Goal: Task Accomplishment & Management: Use online tool/utility

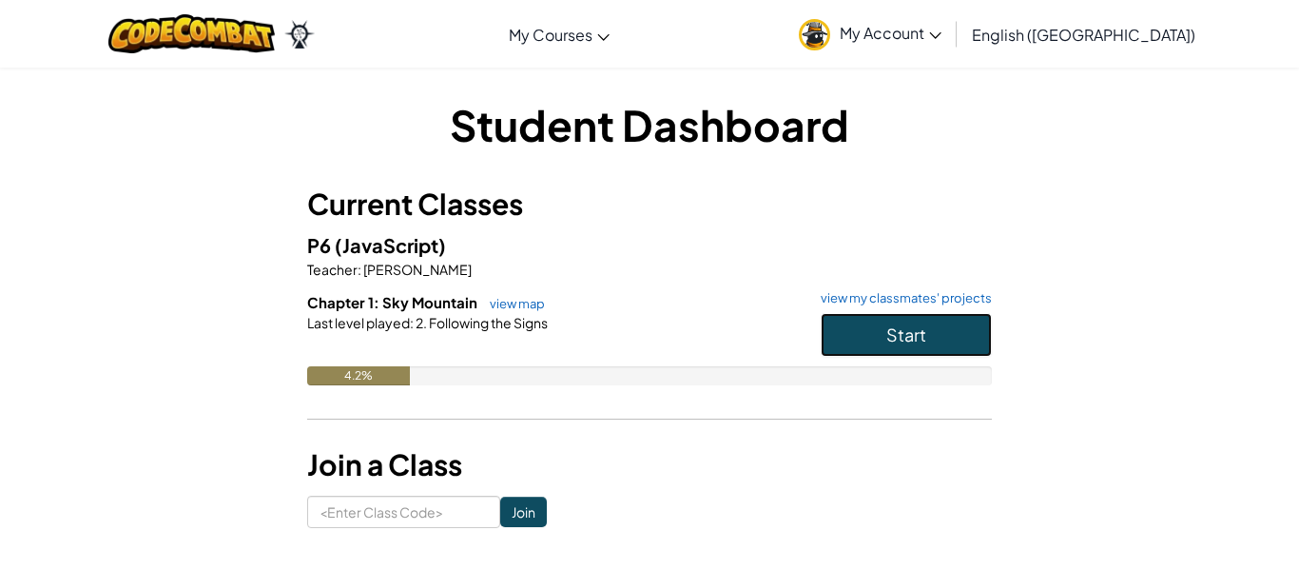
click at [904, 343] on span "Start" at bounding box center [906, 334] width 40 height 22
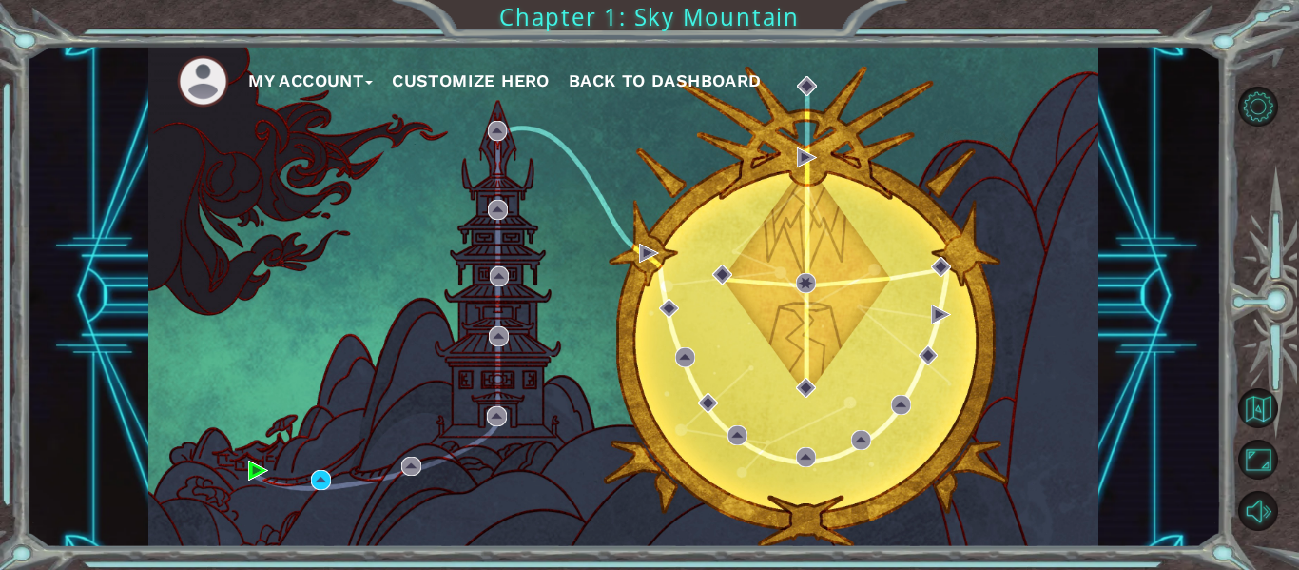
click at [333, 474] on div "My Account Customize Hero Back to Dashboard" at bounding box center [623, 296] width 950 height 501
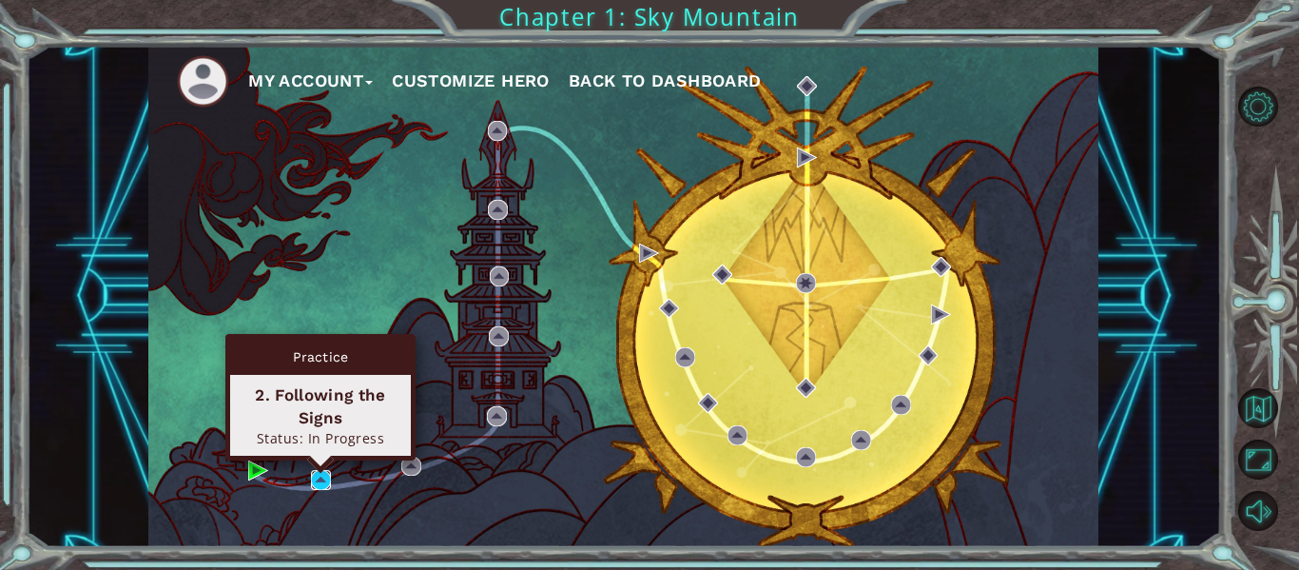
click at [331, 477] on img at bounding box center [321, 480] width 20 height 20
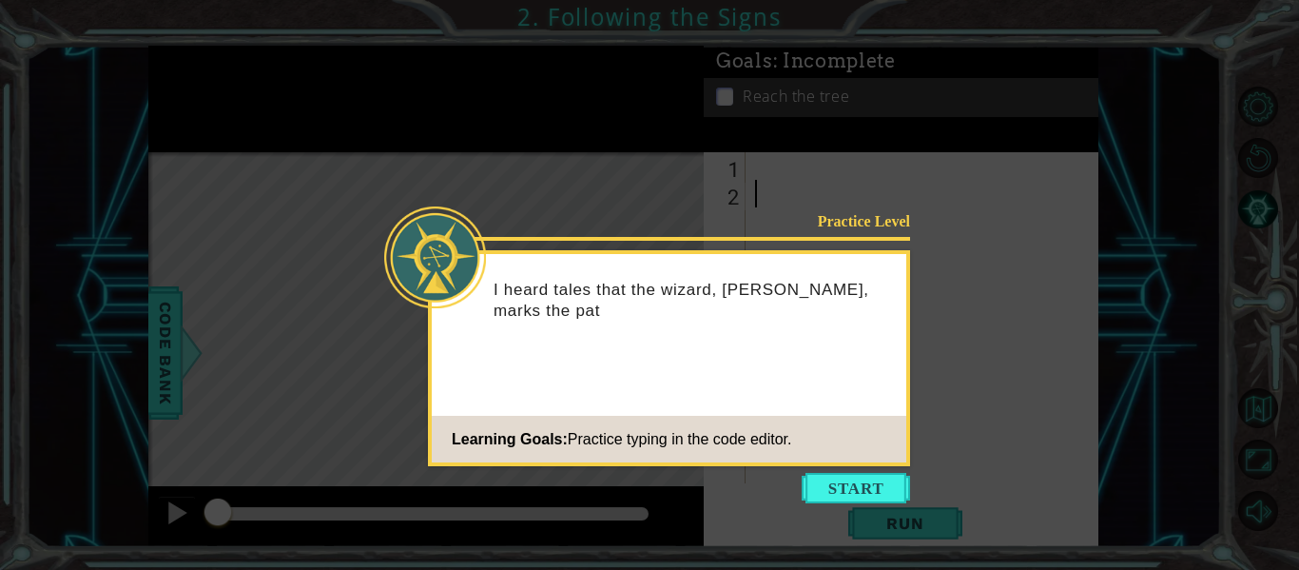
click at [331, 477] on icon at bounding box center [649, 285] width 1299 height 570
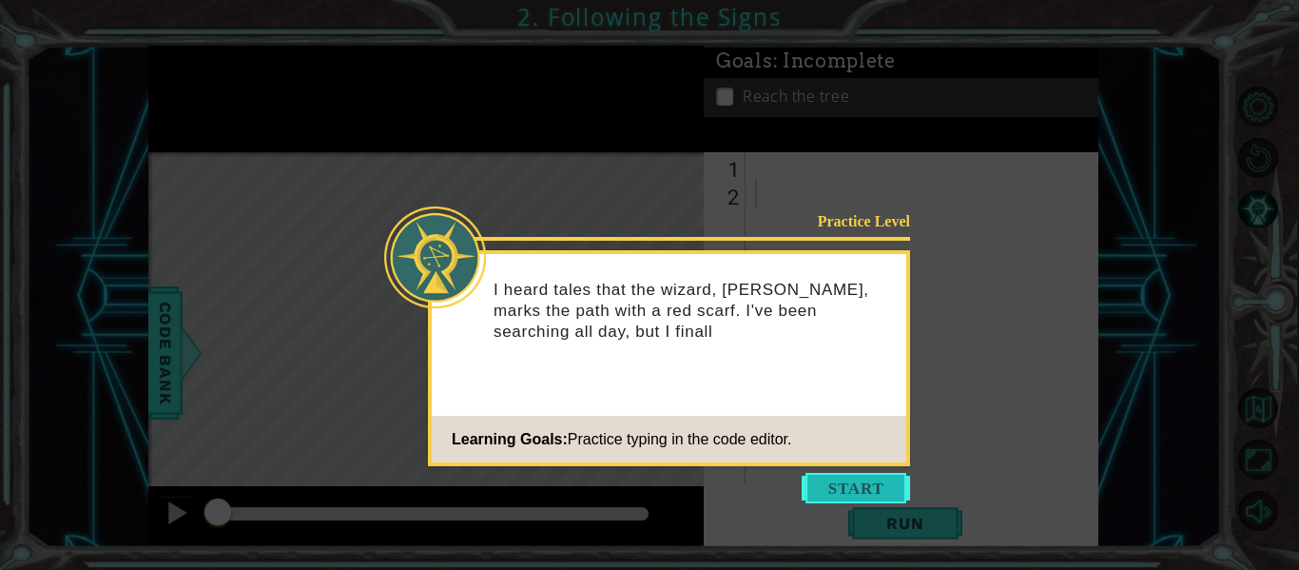
click at [858, 492] on button "Start" at bounding box center [856, 488] width 108 height 30
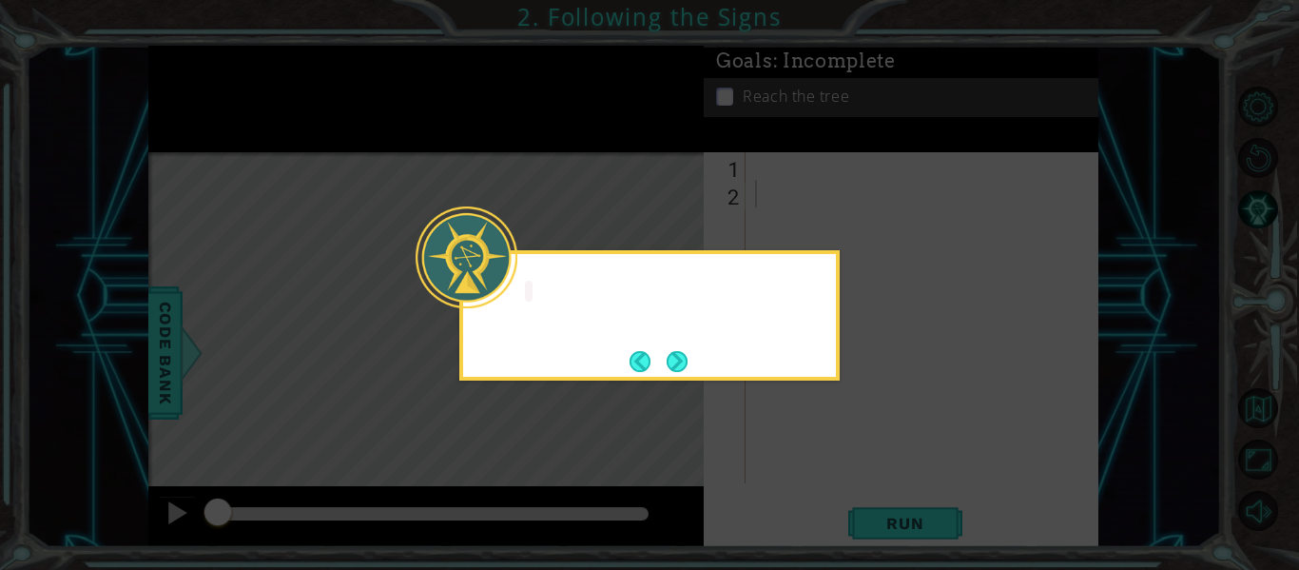
click at [860, 490] on icon at bounding box center [649, 285] width 1299 height 570
click at [684, 366] on button "Next" at bounding box center [677, 361] width 21 height 21
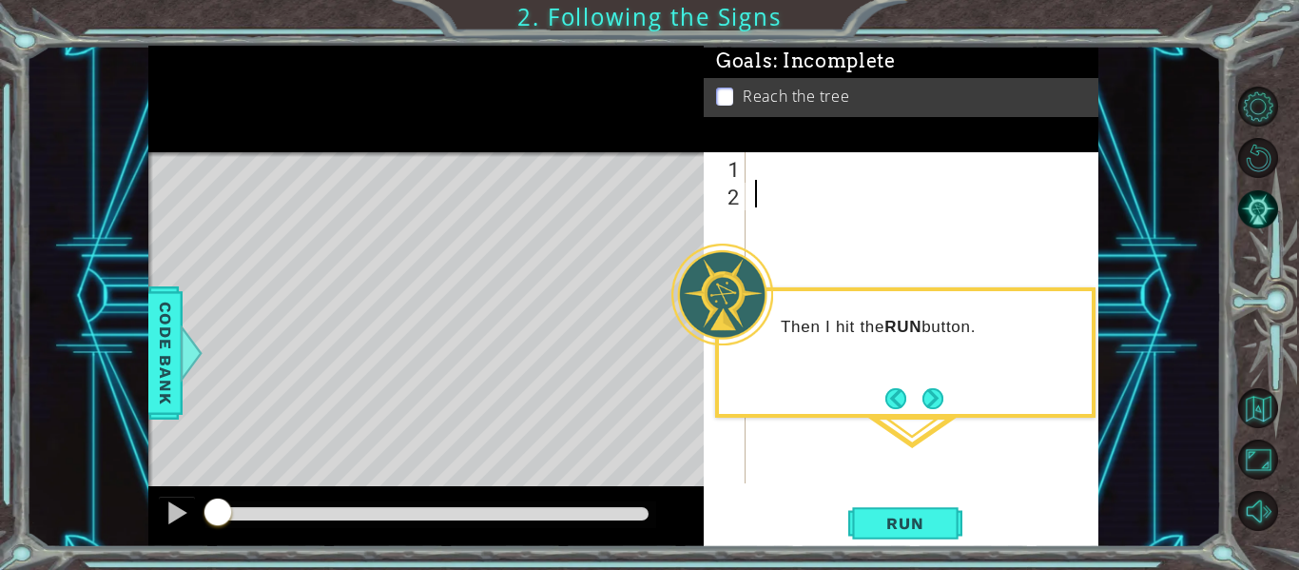
click at [923, 380] on div "Then I hit the RUN button." at bounding box center [905, 352] width 380 height 130
click at [923, 395] on button "Next" at bounding box center [932, 398] width 21 height 21
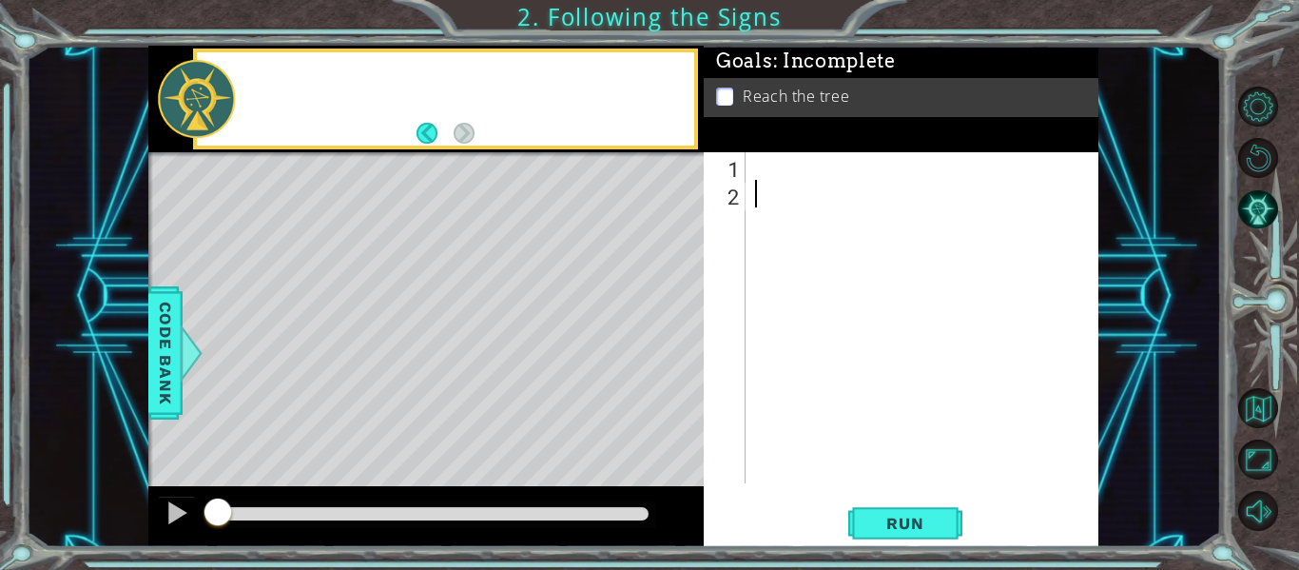
click at [923, 395] on div at bounding box center [927, 345] width 353 height 386
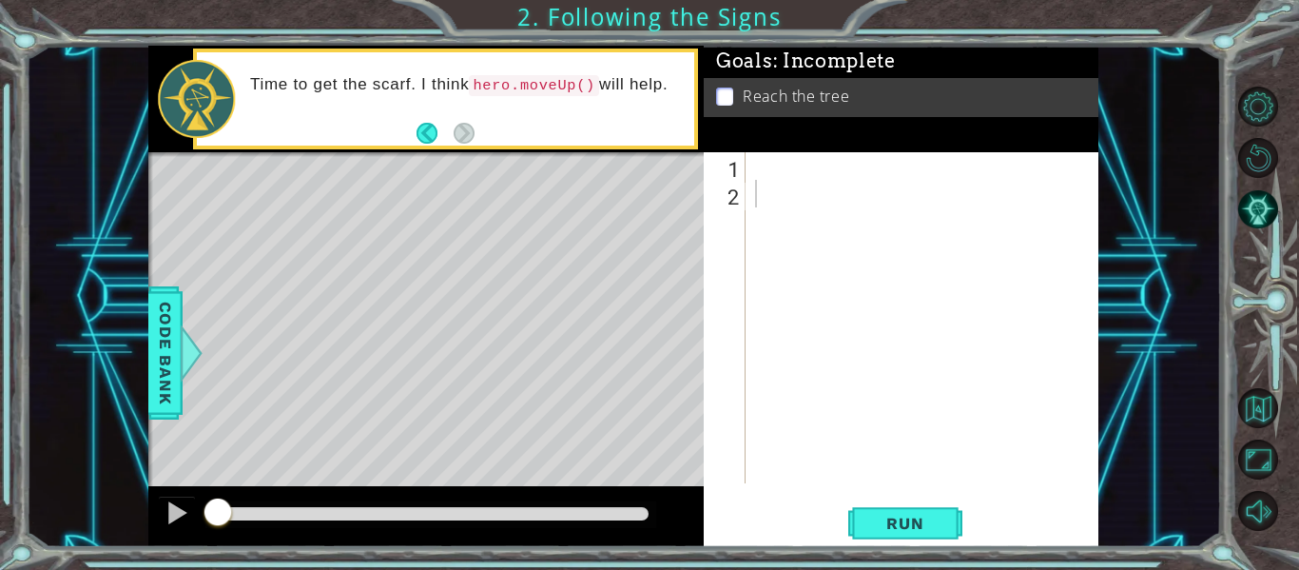
click at [415, 133] on div "Time to get the scarf. I think hero.moveUp() will help." at bounding box center [445, 98] width 497 height 93
click at [419, 135] on button "Back" at bounding box center [434, 133] width 37 height 21
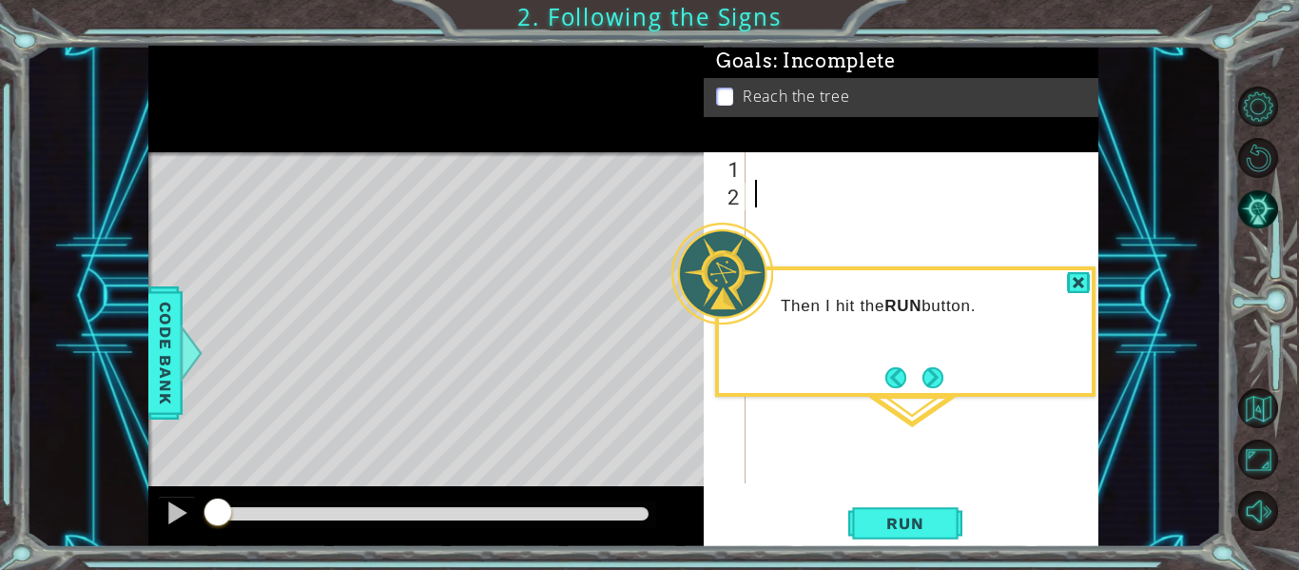
click at [419, 135] on div at bounding box center [425, 99] width 555 height 106
click at [945, 504] on button "Run" at bounding box center [905, 523] width 114 height 39
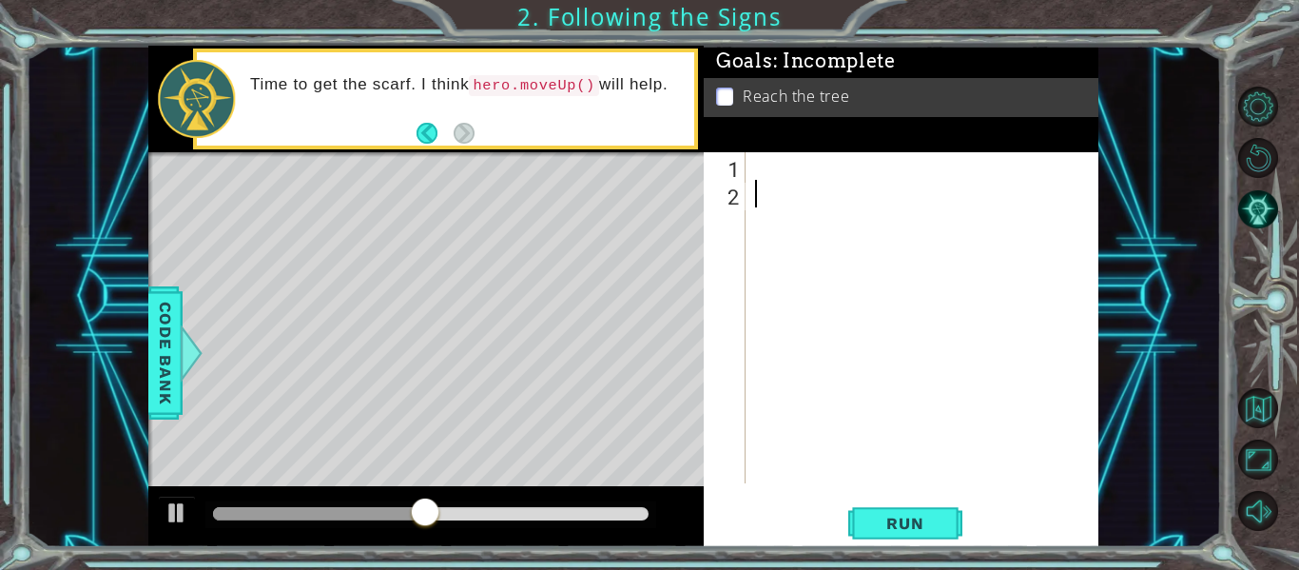
type textarea "h"
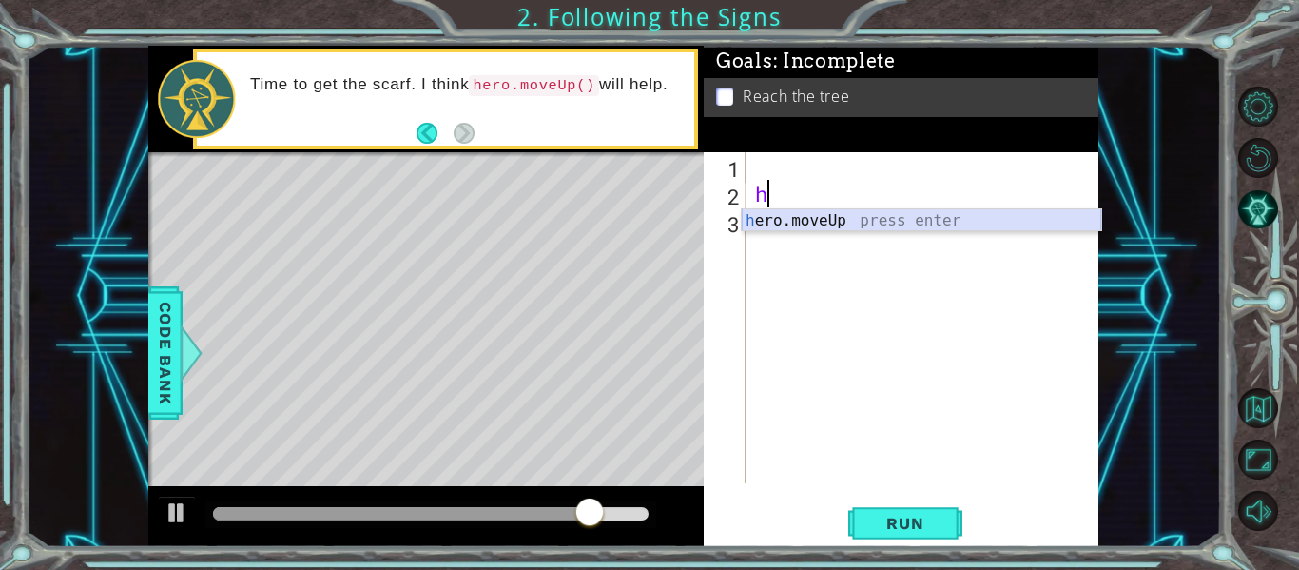
click at [909, 225] on div "h ero.moveUp press enter" at bounding box center [921, 243] width 359 height 68
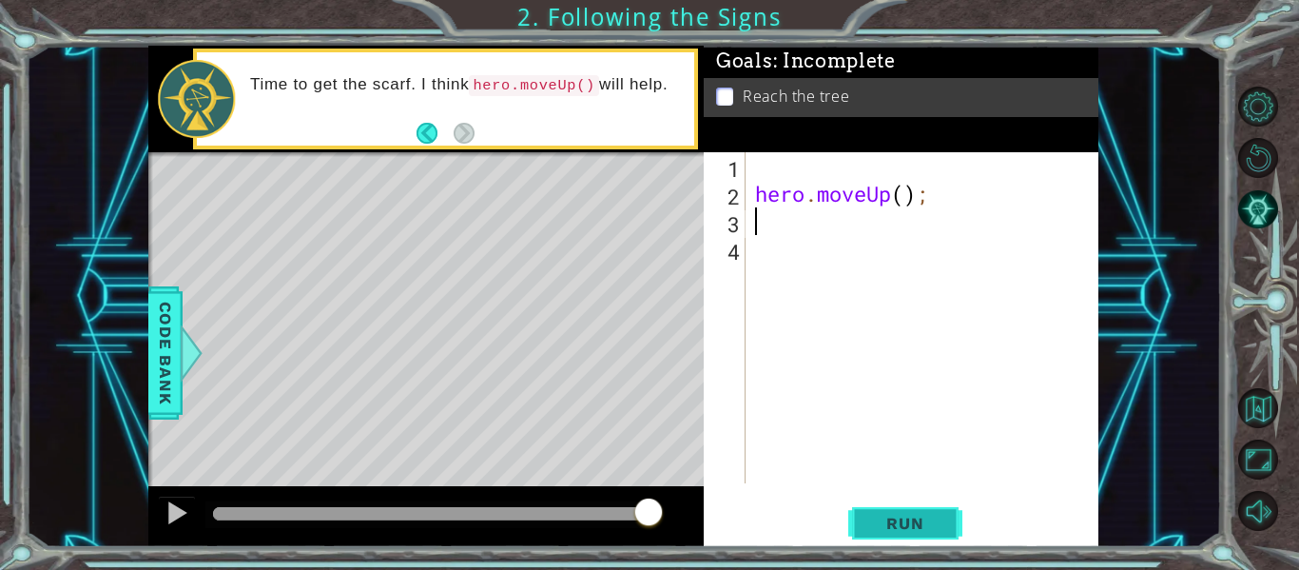
click at [902, 532] on button "Run" at bounding box center [905, 523] width 114 height 39
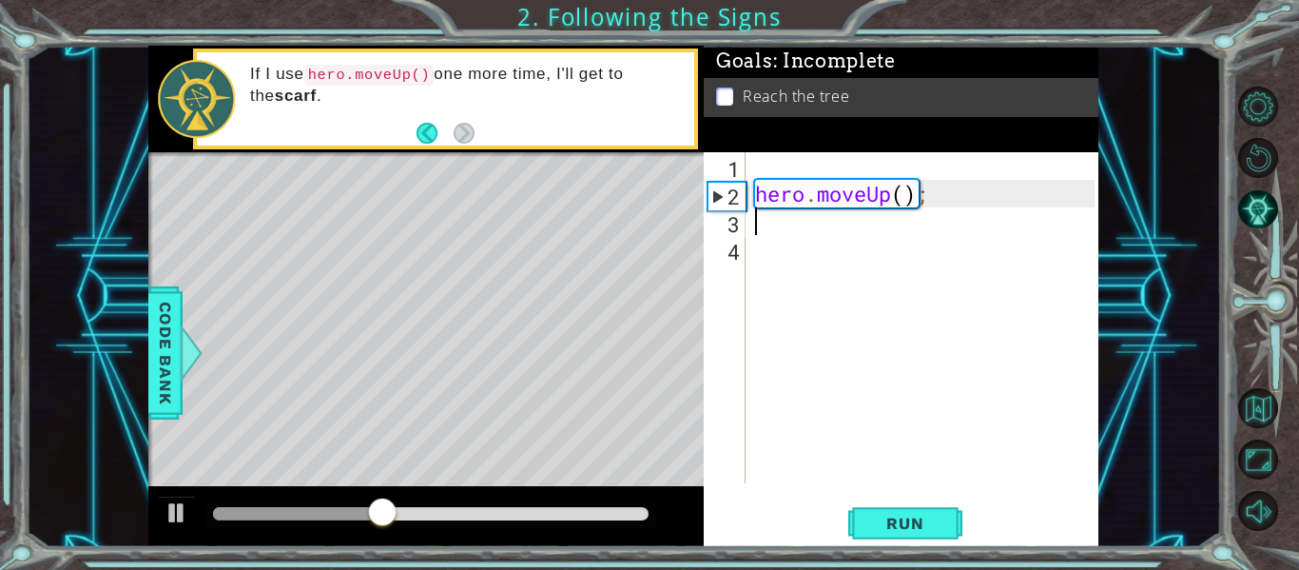
click at [723, 202] on div "2" at bounding box center [726, 197] width 37 height 28
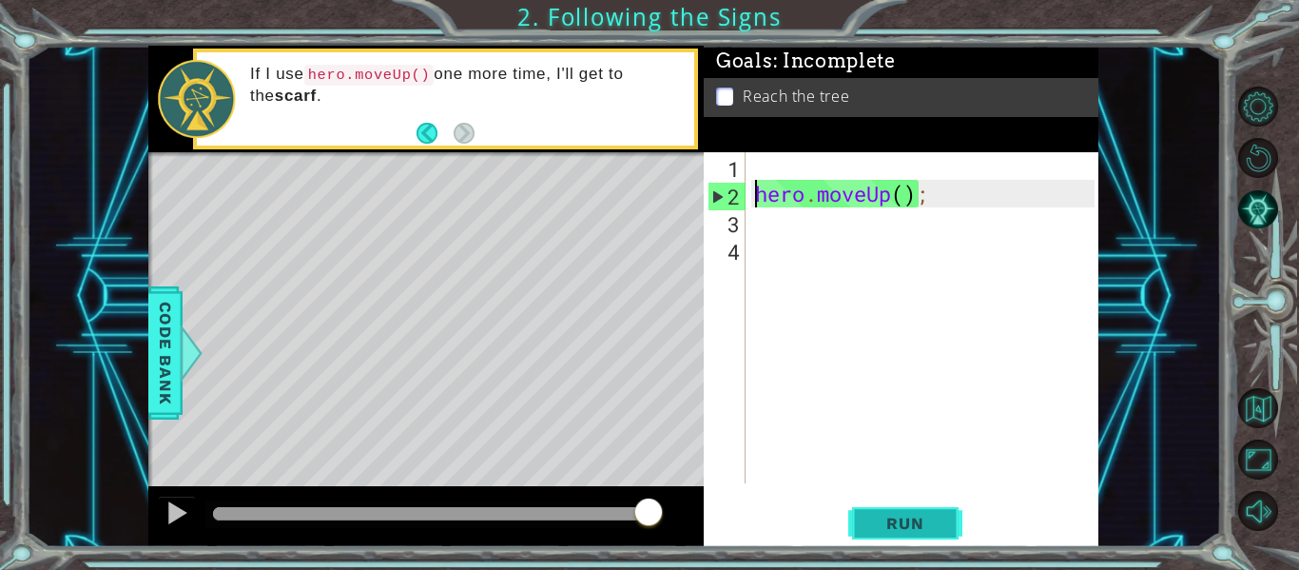
click at [884, 505] on button "Run" at bounding box center [905, 523] width 114 height 39
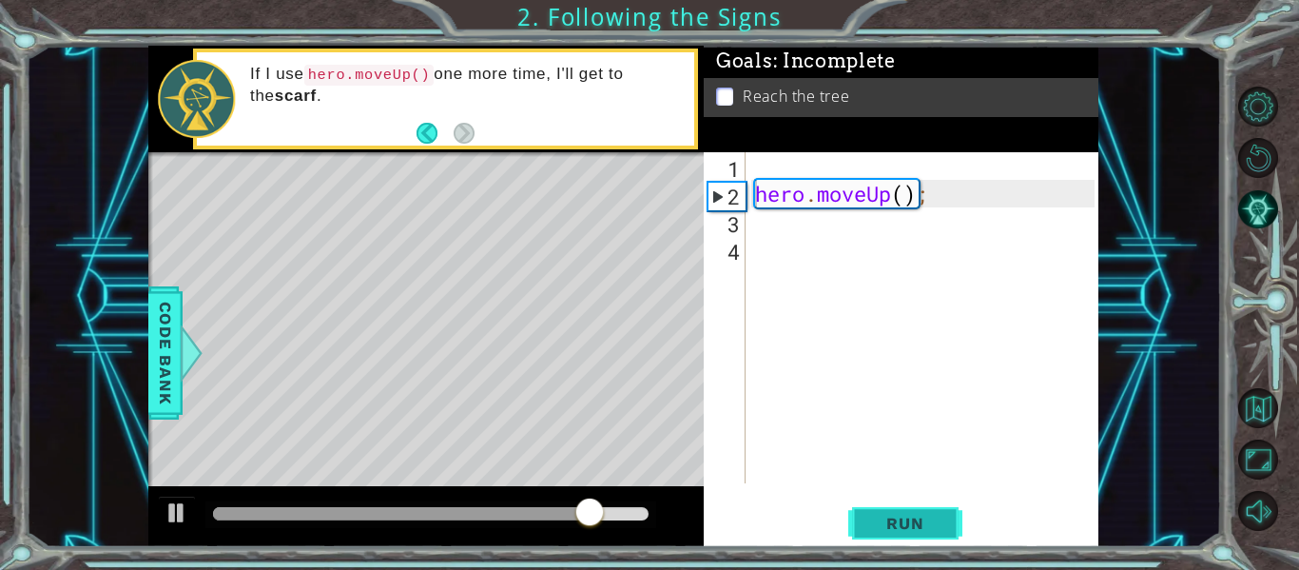
click at [932, 523] on span "Run" at bounding box center [904, 522] width 75 height 19
click at [923, 527] on span "Run" at bounding box center [904, 522] width 75 height 19
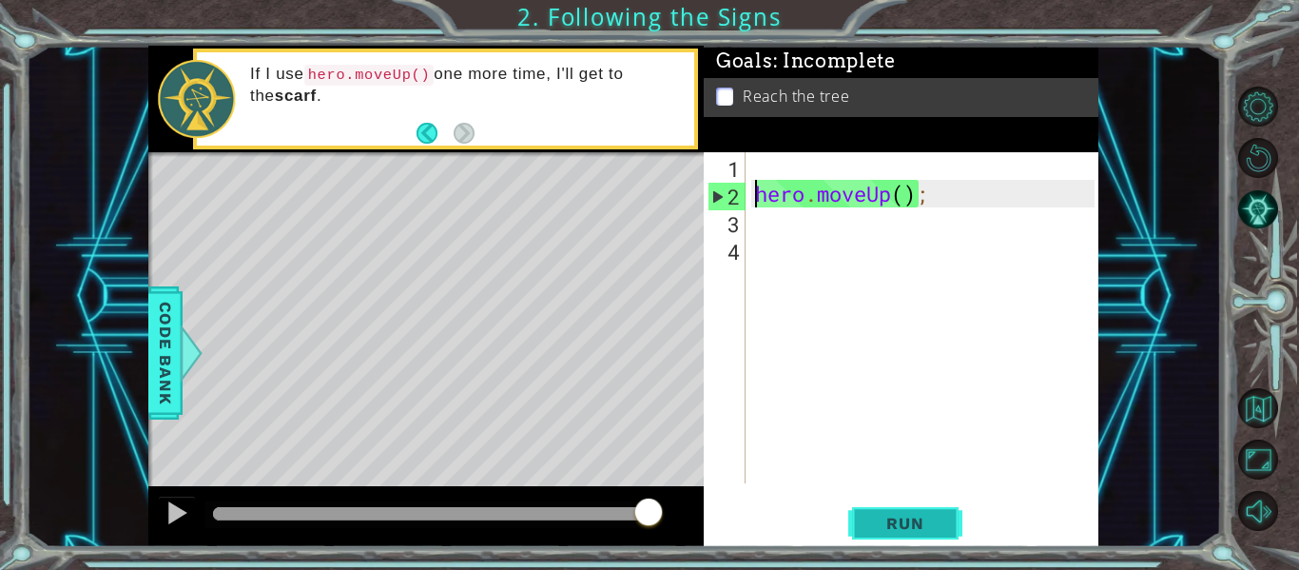
click at [918, 531] on span "Run" at bounding box center [904, 522] width 75 height 19
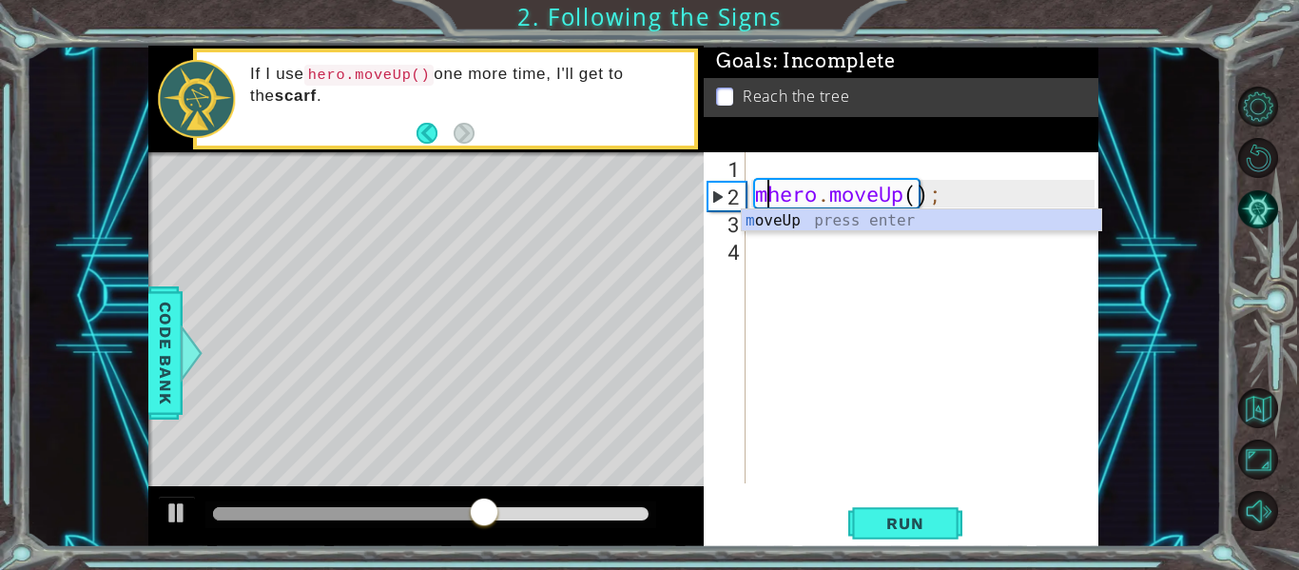
scroll to position [0, 1]
click at [760, 229] on div "m oveUp press enter" at bounding box center [921, 243] width 359 height 68
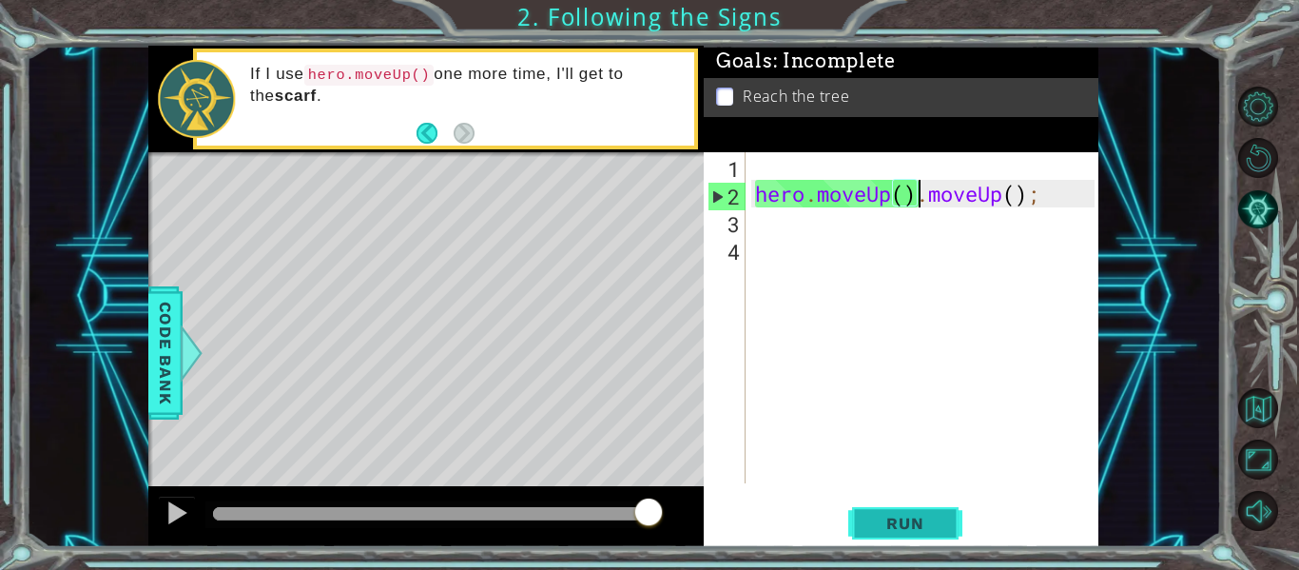
click at [873, 517] on span "Run" at bounding box center [904, 522] width 75 height 19
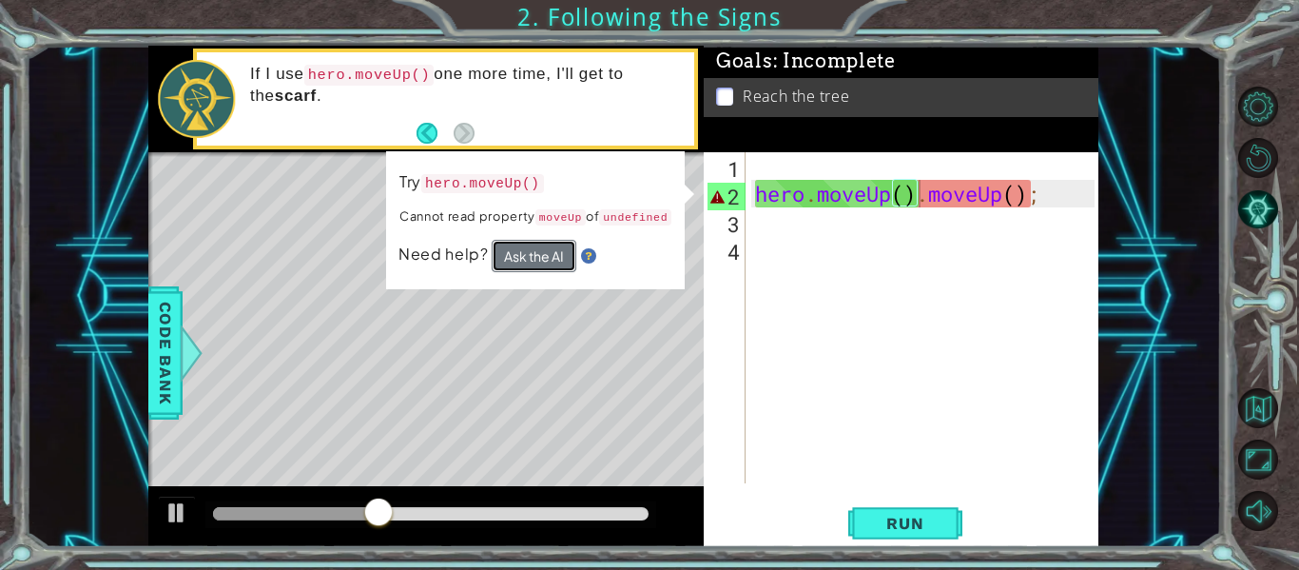
click at [553, 260] on button "Ask the AI" at bounding box center [534, 256] width 85 height 32
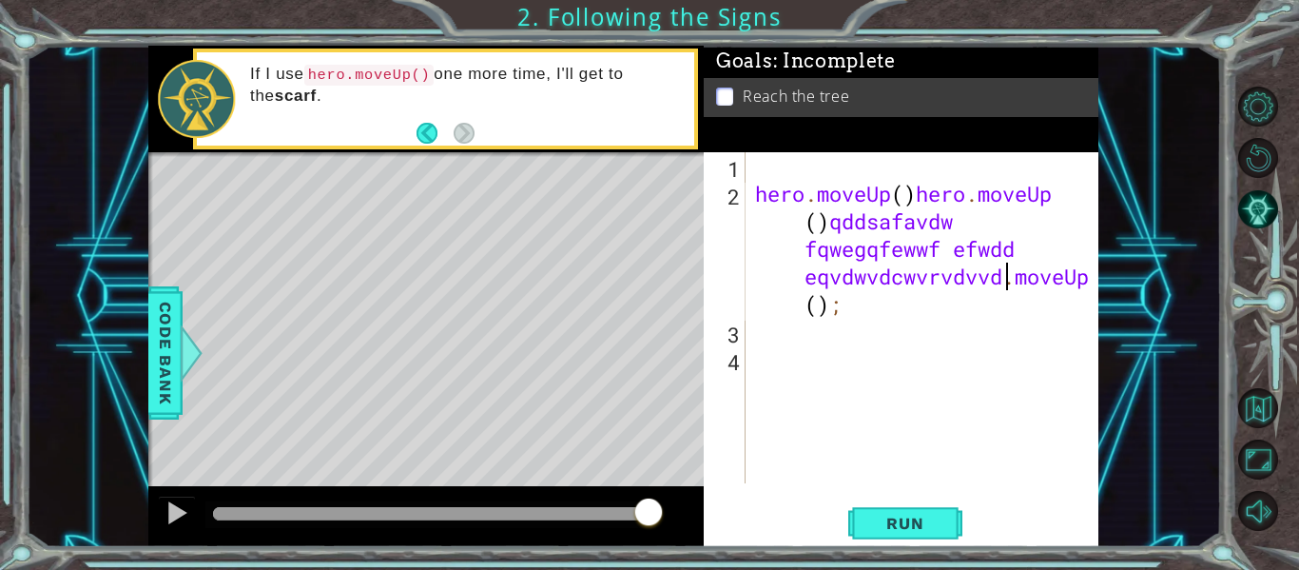
scroll to position [0, 43]
type textarea "hero.moveUp()hero.moveUp()qddsafavdw fqwegqfewwf efwdd eqvdwvdcwvrvdvvd.moveUp(…"
click at [941, 538] on button "Run" at bounding box center [905, 523] width 114 height 39
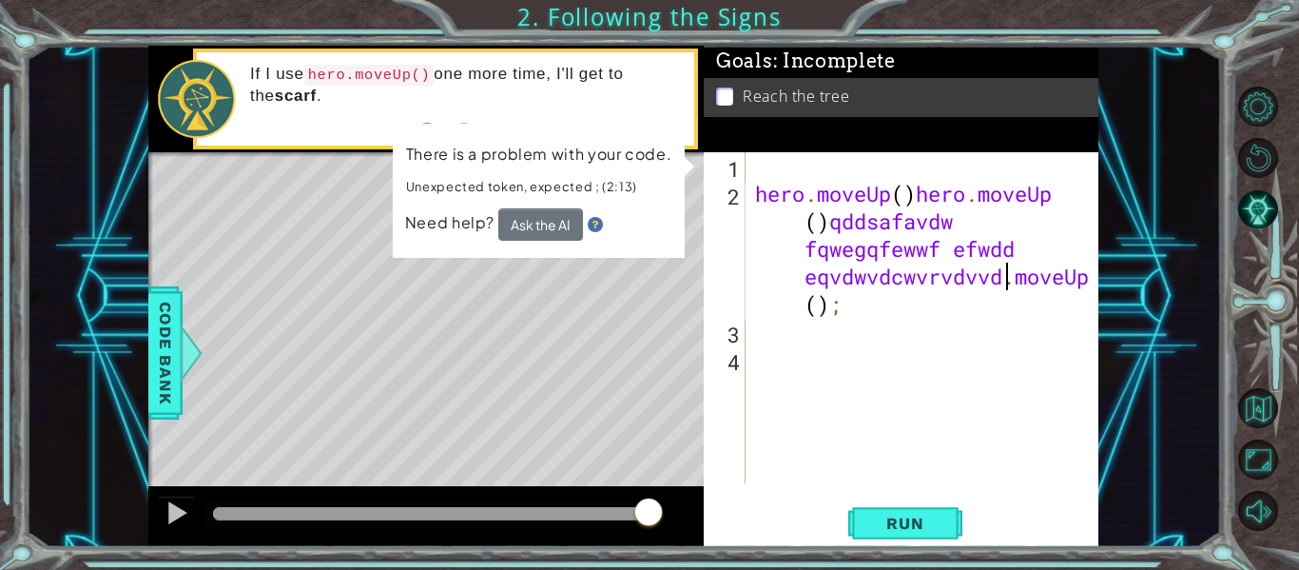
click at [783, 330] on div "hero . moveUp ( ) hero . moveUp ( ) qddsafavdw fqwegqfewwf efwdd eqvdwvdcwvrvdv…" at bounding box center [927, 345] width 353 height 386
type textarea "v"
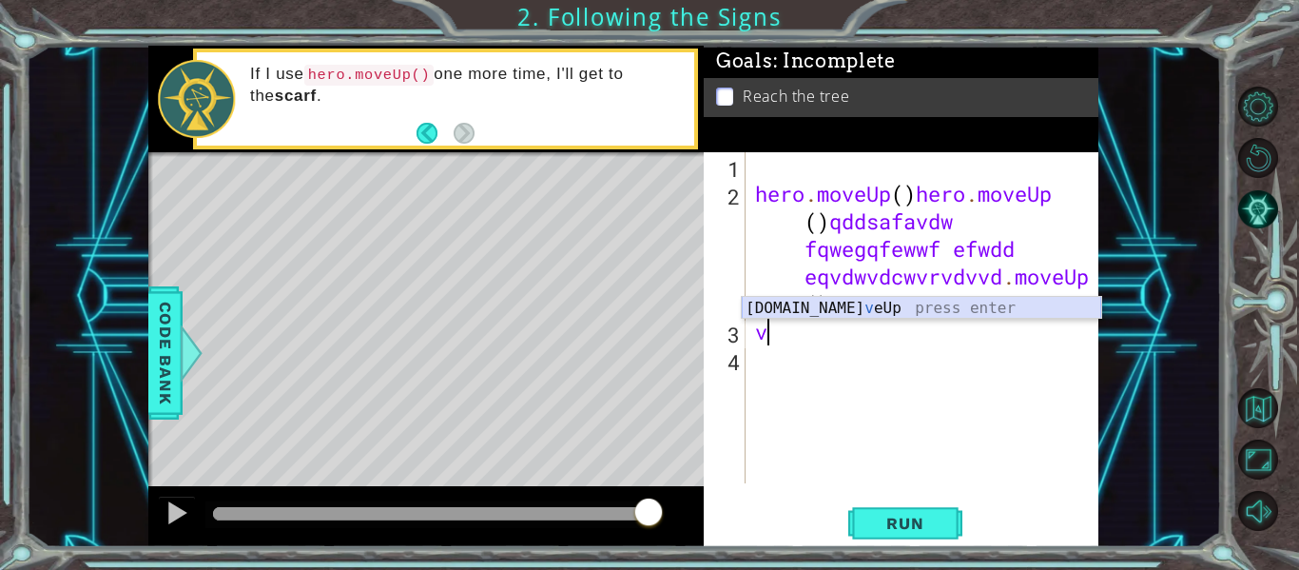
click at [767, 313] on div "hero.mo v eUp press enter" at bounding box center [921, 331] width 359 height 68
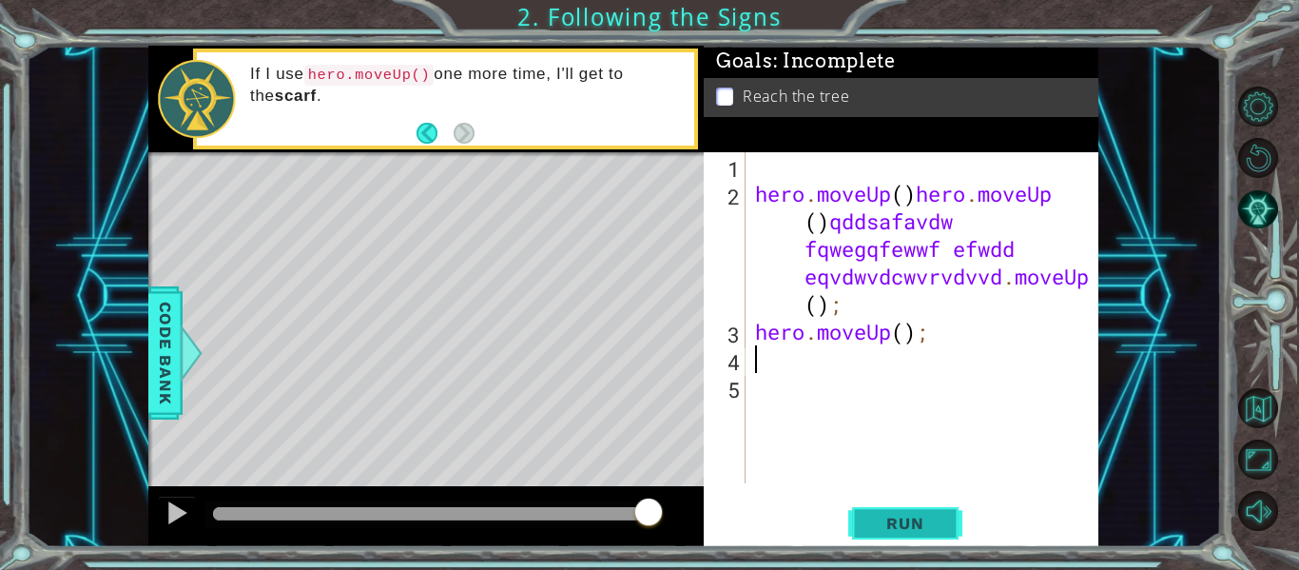
click at [869, 516] on span "Run" at bounding box center [904, 522] width 75 height 19
type textarea "v"
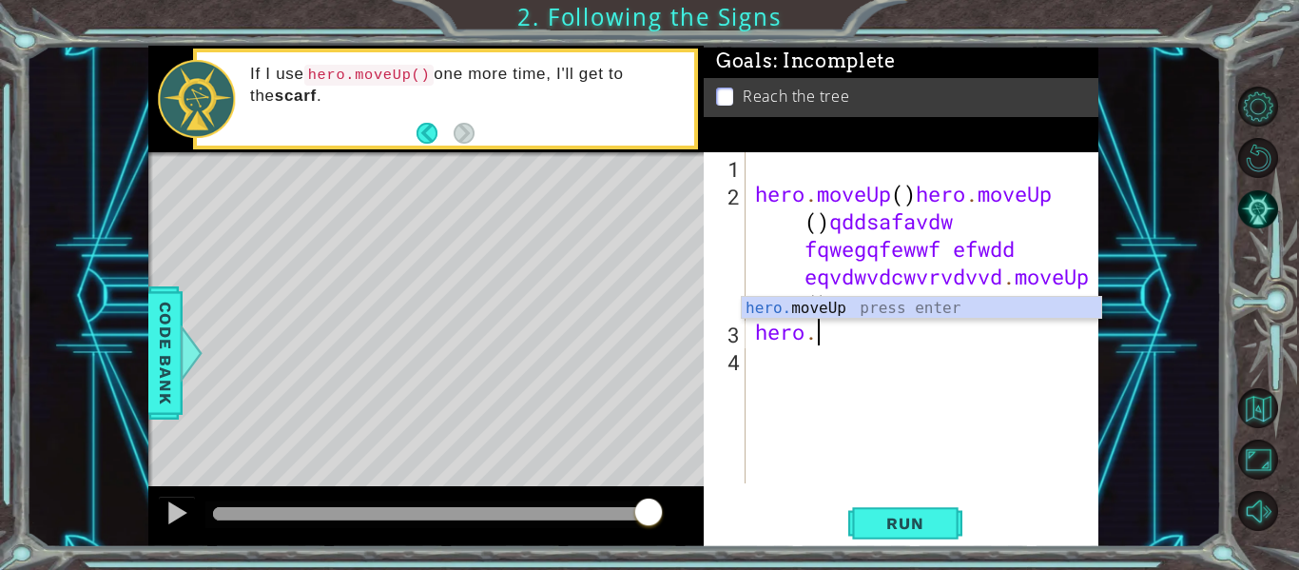
type textarea "h"
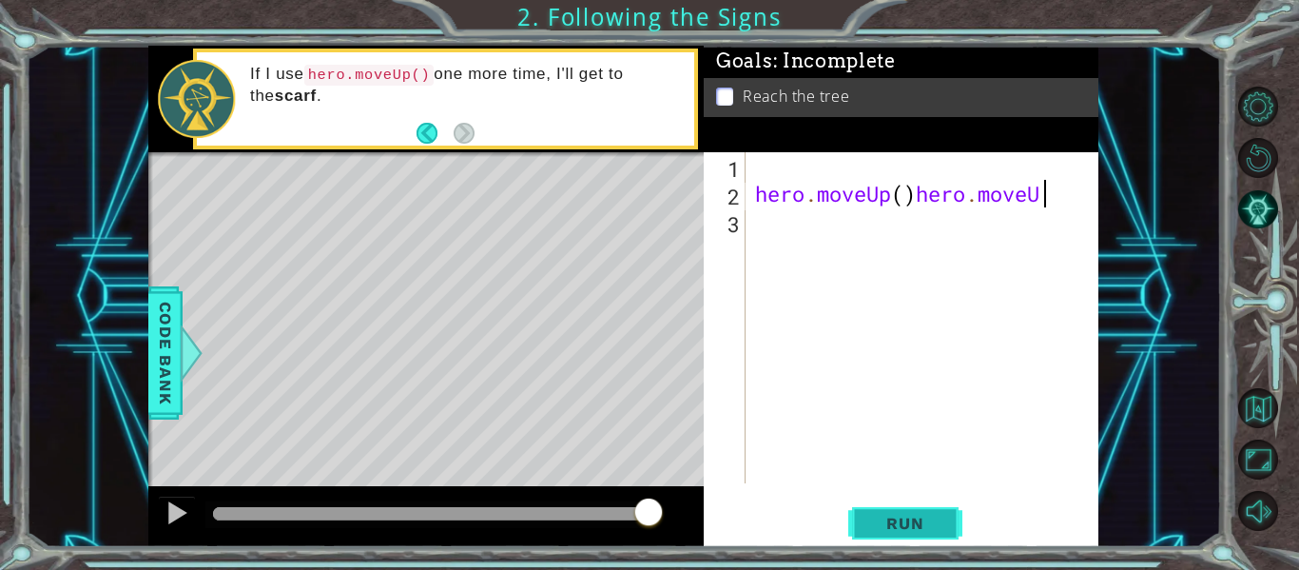
click at [878, 513] on span "Run" at bounding box center [904, 522] width 75 height 19
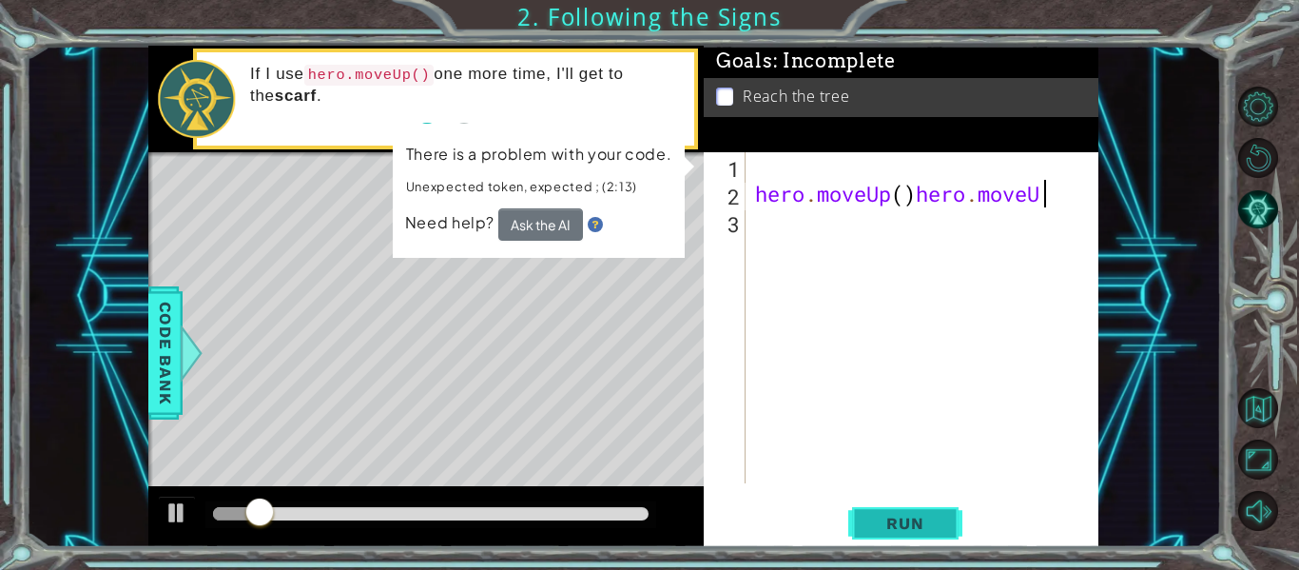
click at [862, 518] on button "Run" at bounding box center [905, 523] width 114 height 39
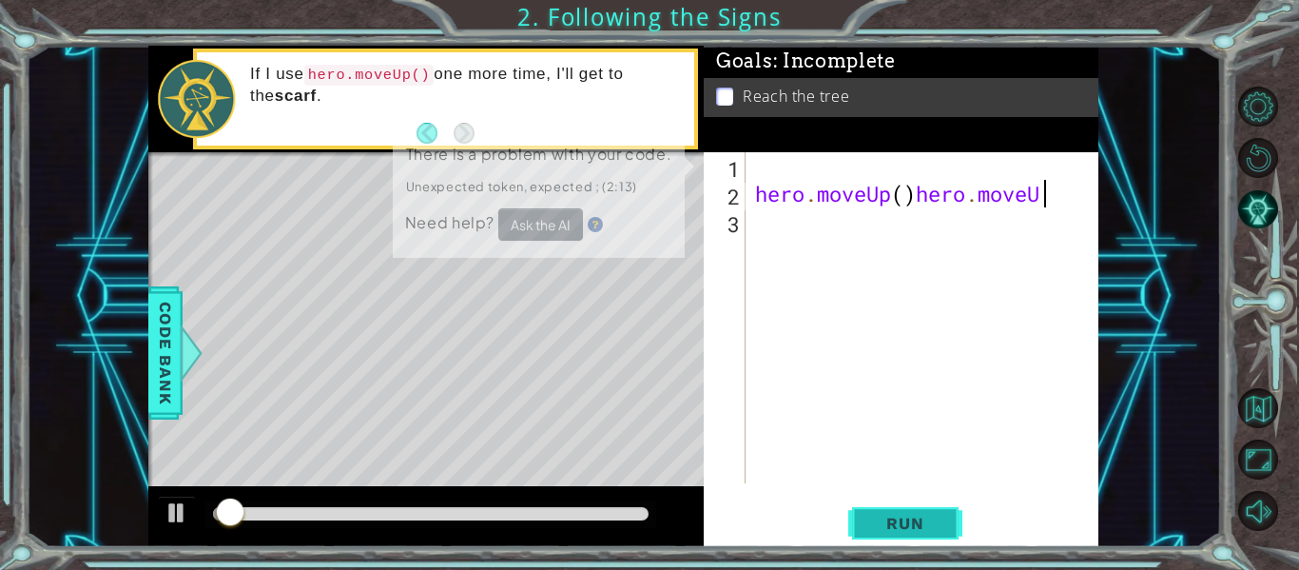
click at [862, 518] on button "Run" at bounding box center [905, 523] width 114 height 39
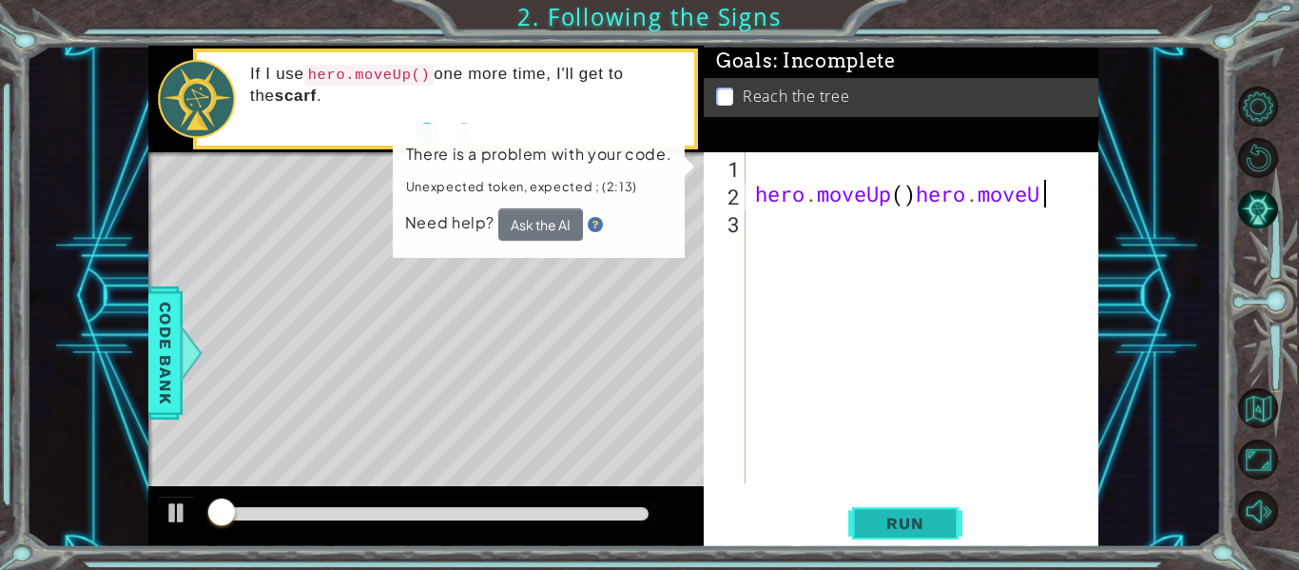
click at [862, 518] on button "Run" at bounding box center [905, 523] width 114 height 39
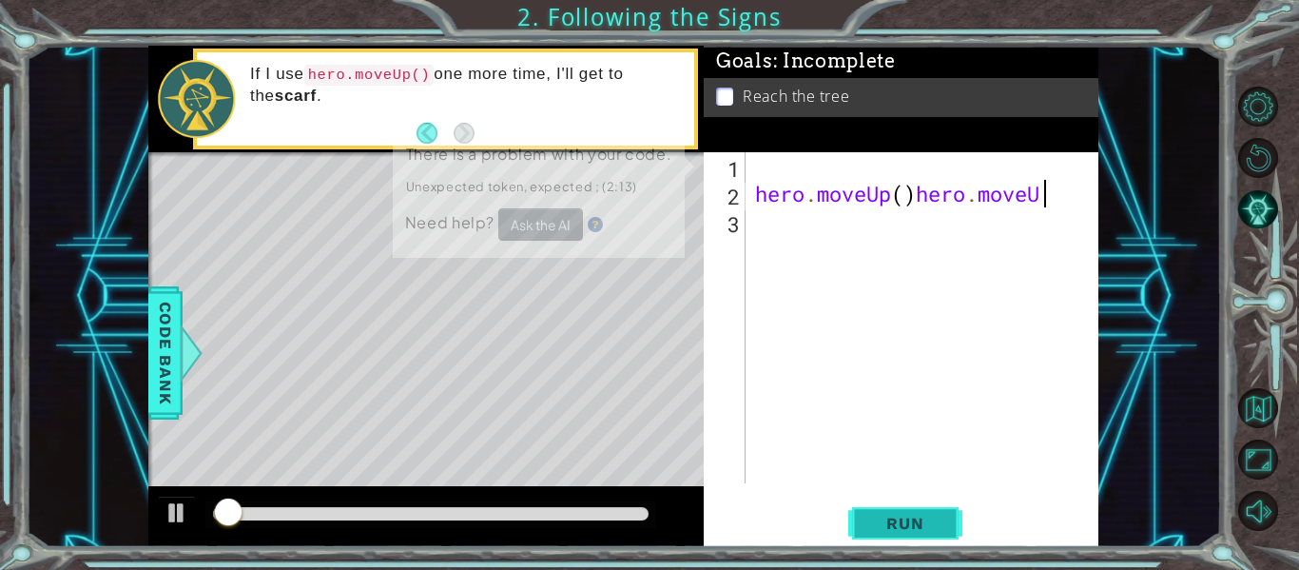
click at [862, 518] on button "Run" at bounding box center [905, 523] width 114 height 39
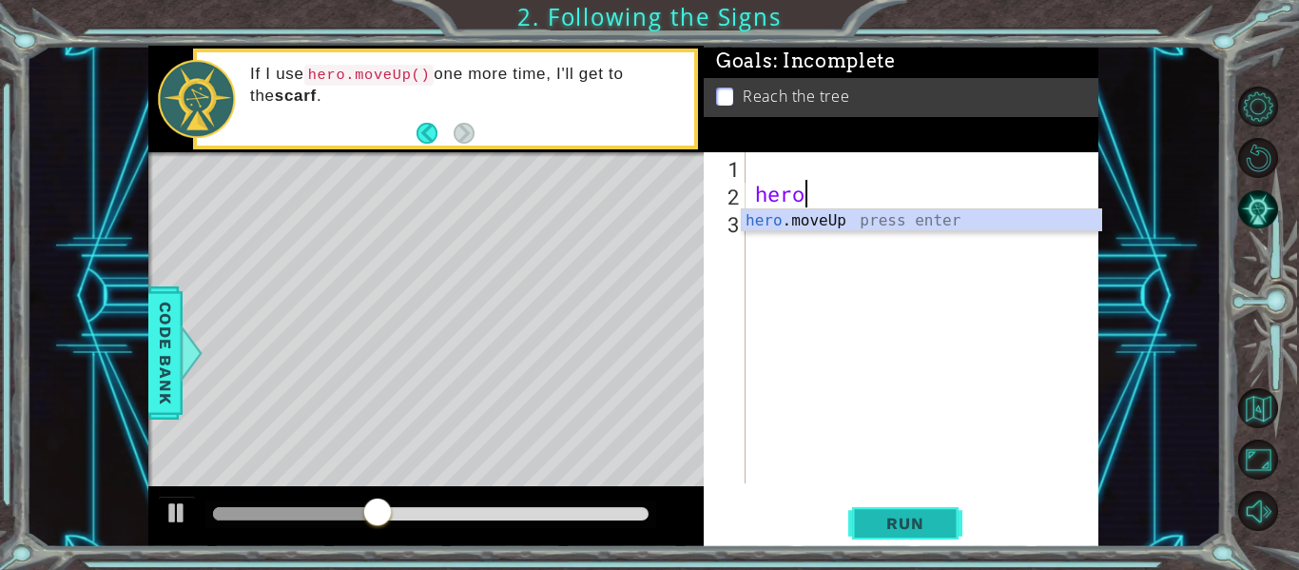
type textarea "h"
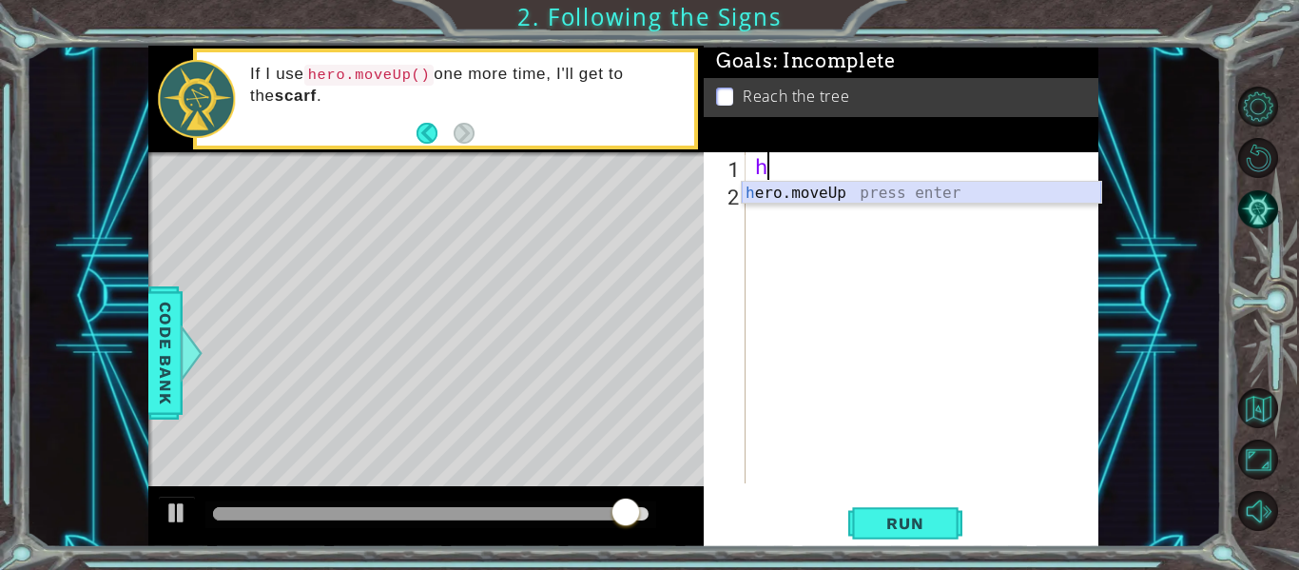
click at [812, 203] on body "1 ההההההההההההההההההההההההההההההההההההההההההההההההההההההההההההההההההההההההההההה…" at bounding box center [649, 285] width 1299 height 570
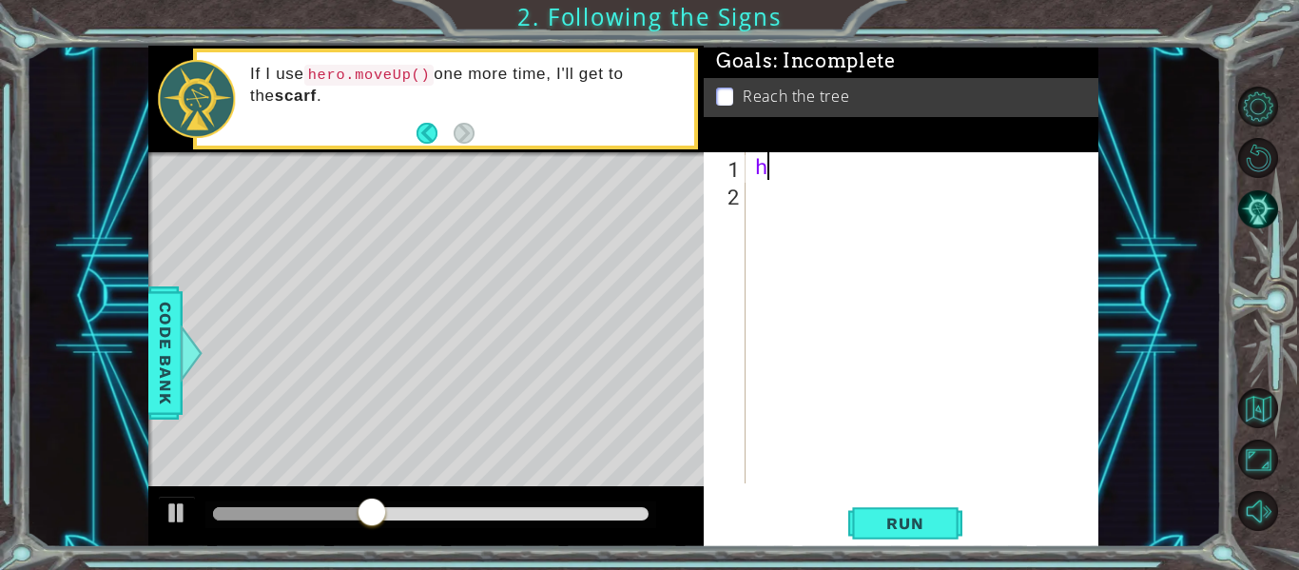
click at [783, 163] on div "h" at bounding box center [927, 345] width 353 height 386
click at [784, 164] on div "h" at bounding box center [922, 317] width 343 height 331
type textarea "h"
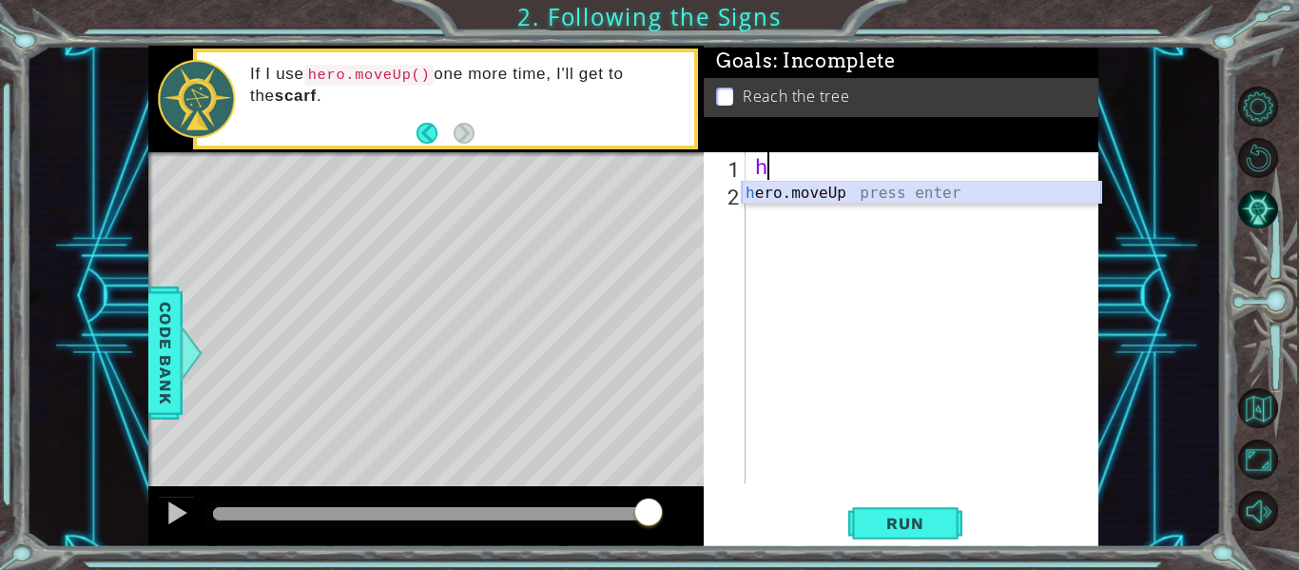
click at [819, 202] on div "h ero.moveUp press enter" at bounding box center [921, 216] width 359 height 68
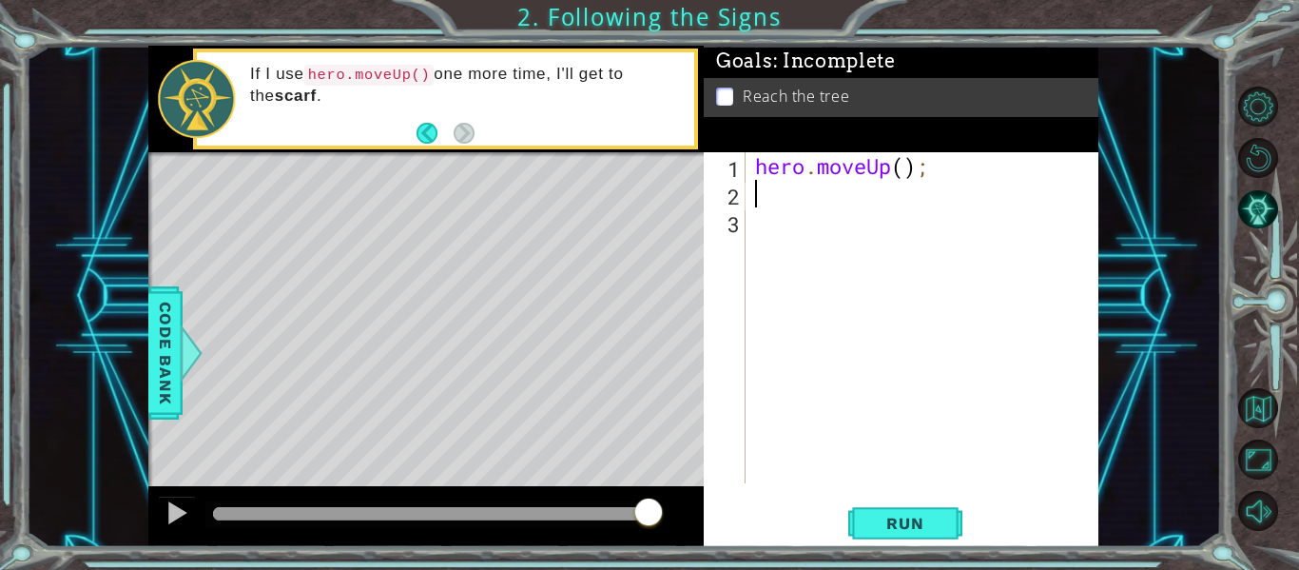
click at [819, 202] on div "hero . moveUp ( ) ;" at bounding box center [927, 345] width 353 height 386
click at [859, 512] on button "Run" at bounding box center [905, 523] width 114 height 39
